Goal: Find specific page/section: Find specific page/section

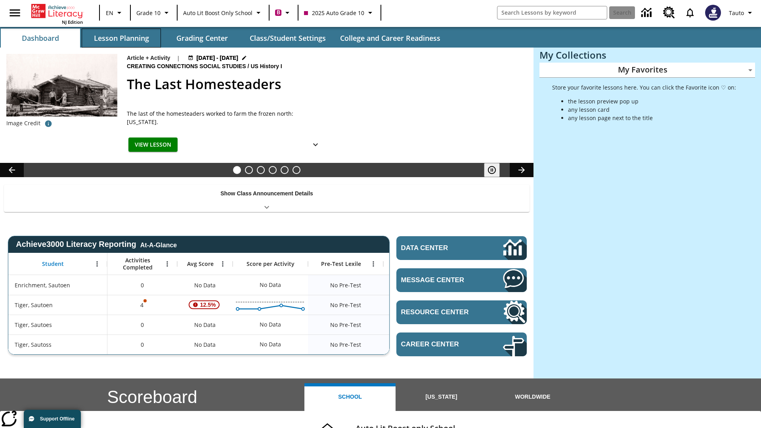
click at [121, 38] on button "Lesson Planning" at bounding box center [121, 38] width 79 height 19
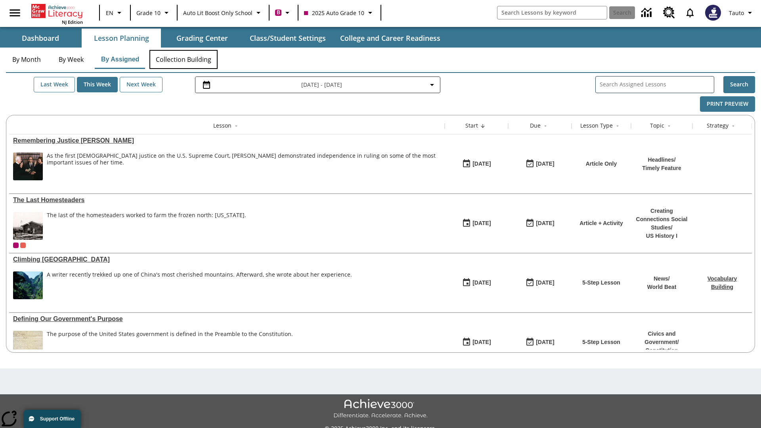
click at [183, 59] on button "Collection Building" at bounding box center [184, 59] width 68 height 19
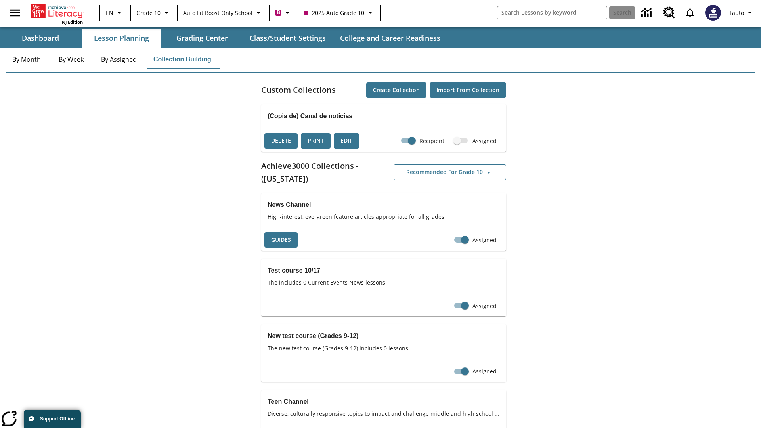
checkbox input "true"
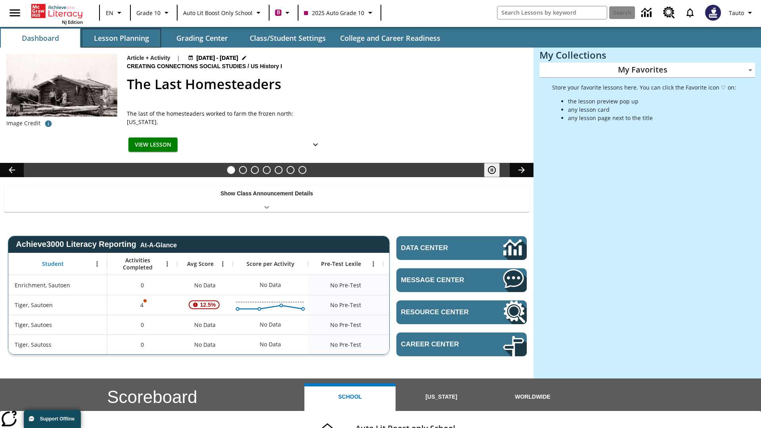
click at [121, 38] on button "Lesson Planning" at bounding box center [121, 38] width 79 height 19
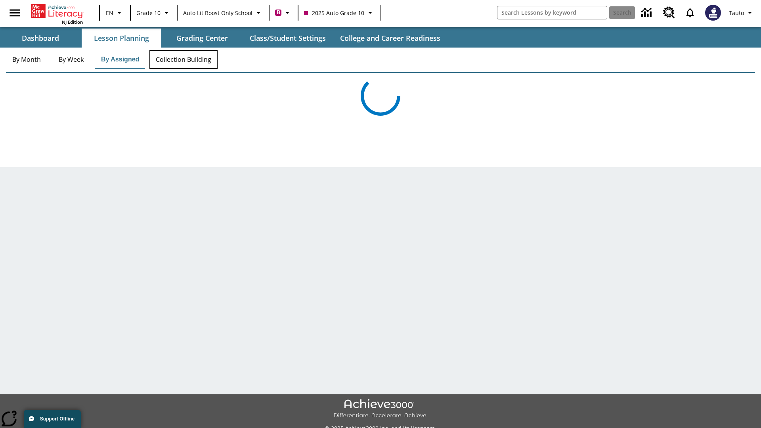
click at [183, 59] on button "Collection Building" at bounding box center [184, 59] width 68 height 19
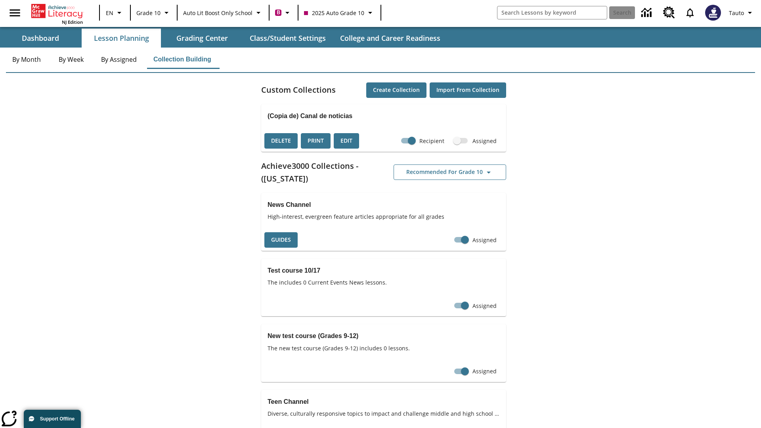
checkbox input "false"
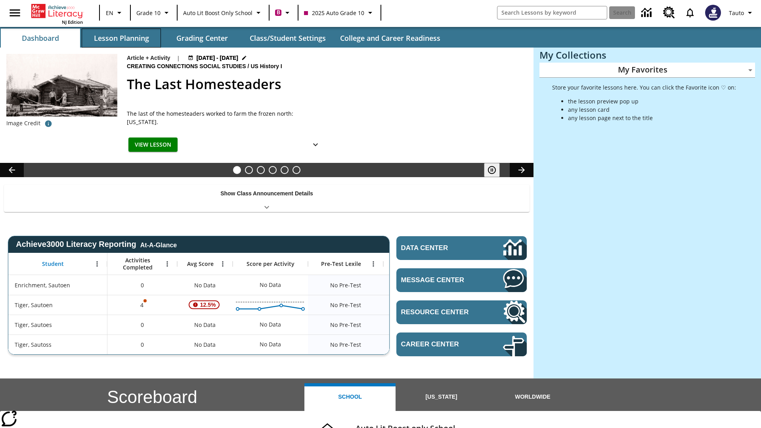
click at [121, 38] on button "Lesson Planning" at bounding box center [121, 38] width 79 height 19
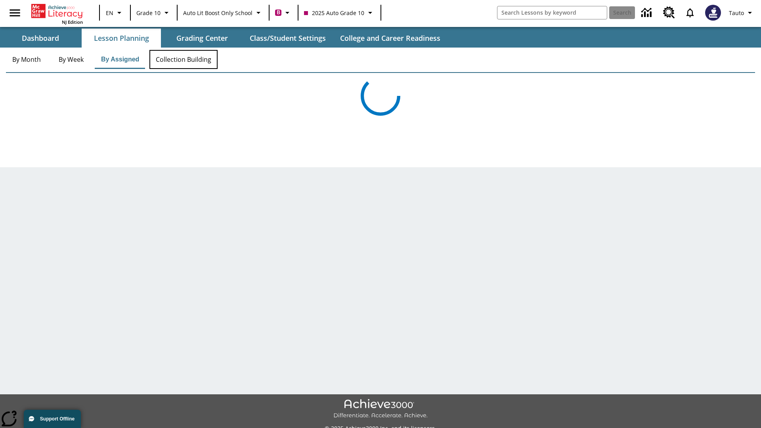
click at [183, 59] on button "Collection Building" at bounding box center [184, 59] width 68 height 19
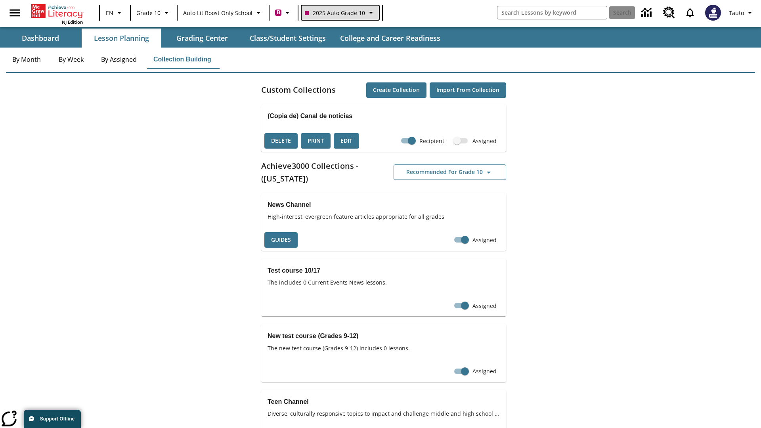
click at [339, 13] on span "2025 Auto Grade 10" at bounding box center [335, 13] width 60 height 8
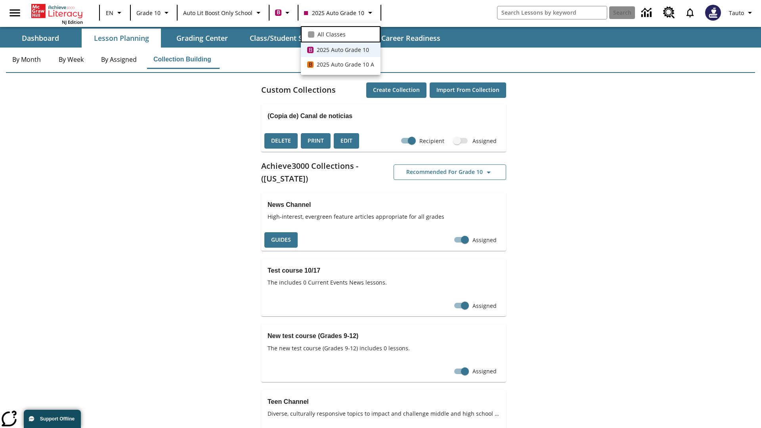
click at [341, 33] on span "All Classes" at bounding box center [332, 34] width 28 height 8
